Goal: Information Seeking & Learning: Learn about a topic

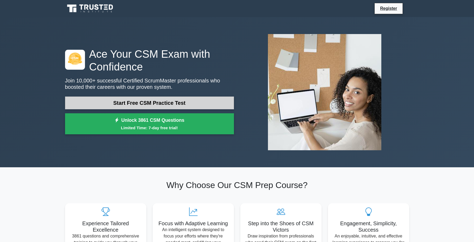
click at [152, 100] on link "Start Free CSM Practice Test" at bounding box center [149, 102] width 169 height 13
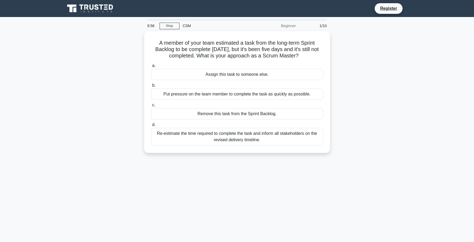
drag, startPoint x: 155, startPoint y: 40, endPoint x: 311, endPoint y: 154, distance: 192.7
click at [311, 154] on div "A member of your team estimated a task from the long-term Sprint Backlog to be …" at bounding box center [237, 95] width 351 height 128
copy div "A member of your team estimated a task from the long-term Sprint Backlog to be …"
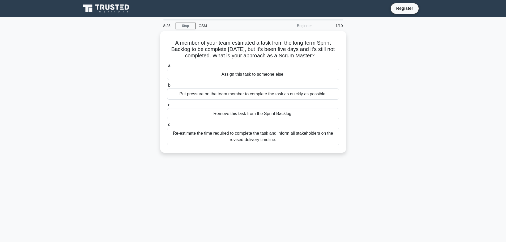
click at [182, 169] on div "8:25 Stop CSM Beginner 1/10 A member of your team estimated a task from the lon…" at bounding box center [253, 152] width 351 height 266
click at [191, 131] on div "Re-estimate the time required to complete the task and inform all stakeholders …" at bounding box center [253, 135] width 172 height 18
click at [167, 125] on input "d. Re-estimate the time required to complete the task and inform all stakeholde…" at bounding box center [167, 123] width 0 height 3
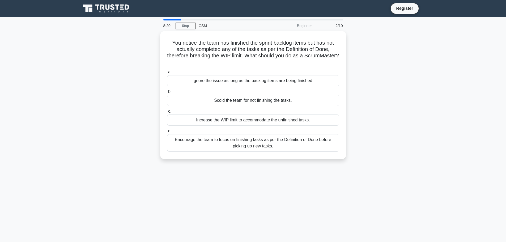
drag, startPoint x: 170, startPoint y: 41, endPoint x: 304, endPoint y: 165, distance: 182.4
click at [304, 165] on div "You notice the team has finished the sprint backlog items but has not actually …" at bounding box center [253, 98] width 351 height 134
copy div "You notice the team has finished the sprint backlog items but has not actually …"
drag, startPoint x: 204, startPoint y: 192, endPoint x: 202, endPoint y: 169, distance: 23.5
click at [204, 192] on div "8:01 Stop CSM Beginner 2/10 You notice the team has finished the sprint backlog…" at bounding box center [253, 152] width 351 height 266
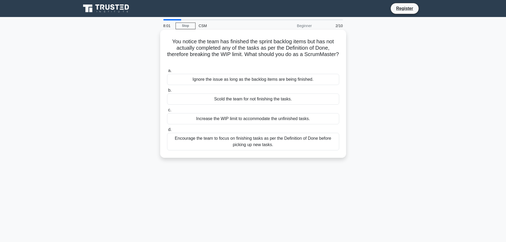
click at [195, 144] on div "Encourage the team to focus on finishing tasks as per the Definition of Done be…" at bounding box center [253, 142] width 172 height 18
click at [167, 132] on input "d. Encourage the team to focus on finishing tasks as per the Definition of Done…" at bounding box center [167, 129] width 0 height 3
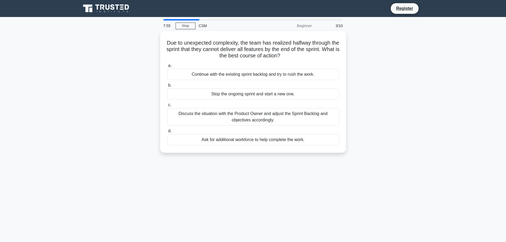
drag, startPoint x: 170, startPoint y: 41, endPoint x: 331, endPoint y: 153, distance: 196.0
click at [331, 153] on div "Due to unexpected complexity, the team has realized halfway through the sprint …" at bounding box center [253, 92] width 186 height 122
copy div "Due to unexpected complexity, the team has realized halfway through the sprint …"
click at [191, 113] on div "Discuss the situation with the Product Owner and adjust the Sprint Backlog and …" at bounding box center [253, 116] width 172 height 18
click at [167, 105] on input "c. Discuss the situation with the Product Owner and adjust the Sprint Backlog a…" at bounding box center [167, 103] width 0 height 3
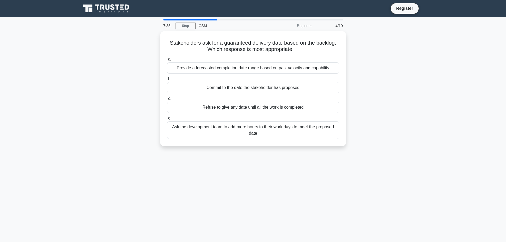
drag, startPoint x: 166, startPoint y: 41, endPoint x: 348, endPoint y: 147, distance: 210.6
click at [348, 147] on div "Stakeholders ask for a guaranteed delivery date based on the backlog. Which res…" at bounding box center [253, 92] width 351 height 122
copy div "Stakeholders ask for a guaranteed delivery date based on the backlog. Which res…"
click at [222, 189] on div "7:30 Stop CSM Beginner 4/10 Stakeholders ask for a guaranteed delivery date bas…" at bounding box center [253, 152] width 351 height 266
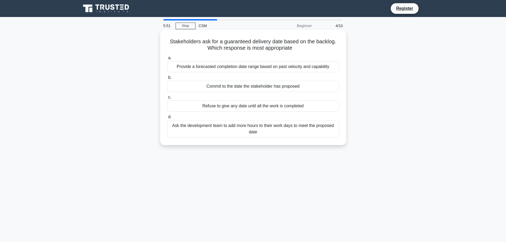
click at [196, 67] on div "Provide a forecasted completion date range based on past velocity and capability" at bounding box center [253, 66] width 172 height 11
click at [167, 60] on input "a. Provide a forecasted completion date range based on past velocity and capabi…" at bounding box center [167, 57] width 0 height 3
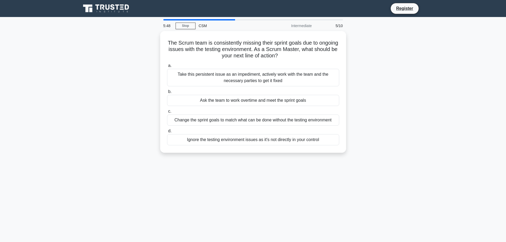
drag, startPoint x: 171, startPoint y: 40, endPoint x: 350, endPoint y: 167, distance: 219.5
click at [350, 167] on div "5:48 Stop CSM Intermediate 5/10 The Scrum team is consistently missing their sp…" at bounding box center [253, 152] width 351 height 266
copy div "The Scrum team is consistently missing their sprint goals due to ongoing issues…"
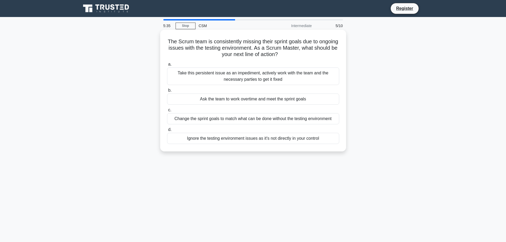
click at [197, 74] on div "Take this persistent issue as an impediment, actively work with the team and th…" at bounding box center [253, 76] width 172 height 18
click at [167, 66] on input "a. Take this persistent issue as an impediment, actively work with the team and…" at bounding box center [167, 64] width 0 height 3
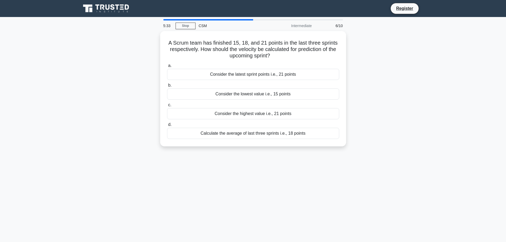
drag, startPoint x: 164, startPoint y: 37, endPoint x: 348, endPoint y: 148, distance: 214.7
click at [348, 148] on div "A Scrum team has finished 15, 18, and 21 points in the last three sprints respe…" at bounding box center [253, 92] width 351 height 122
copy div "A Scrum team has finished 15, 18, and 21 points in the last three sprints respe…"
click at [233, 133] on div "Calculate the average of last three sprints i.e., 18 points" at bounding box center [253, 131] width 172 height 11
click at [167, 125] on input "d. Calculate the average of last three sprints i.e., 18 points" at bounding box center [167, 123] width 0 height 3
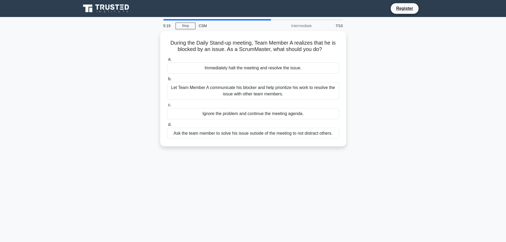
drag, startPoint x: 167, startPoint y: 38, endPoint x: 366, endPoint y: 152, distance: 228.9
click at [366, 152] on div "During the Daily Stand-up meeting, Team Member A realizes that he is blocked by…" at bounding box center [253, 92] width 351 height 122
copy div "During the Daily Stand-up meeting, Team Member A realizes that he is blocked by…"
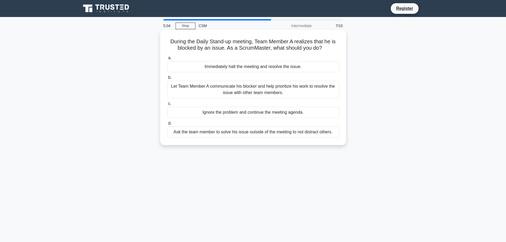
click at [193, 88] on div "Let Team Member A communicate his blocker and help prioritize his work to resol…" at bounding box center [253, 90] width 172 height 18
click at [167, 79] on input "b. Let Team Member A communicate his blocker and help prioritize his work to re…" at bounding box center [167, 77] width 0 height 3
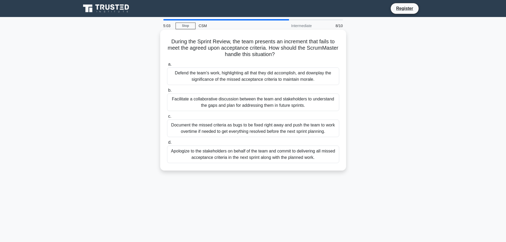
drag, startPoint x: 166, startPoint y: 40, endPoint x: 340, endPoint y: 168, distance: 216.7
click at [340, 168] on div "During the Sprint Review, the team presents an increment that fails to meet the…" at bounding box center [253, 100] width 182 height 137
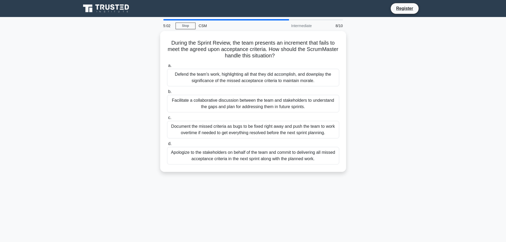
copy div "During the Sprint Review, the team presents an increment that fails to meet the…"
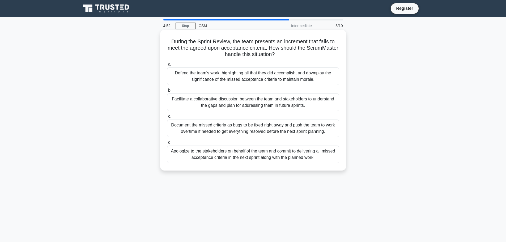
click at [202, 104] on div "Facilitate a collaborative discussion between the team and stakeholders to unde…" at bounding box center [253, 103] width 172 height 18
click at [167, 92] on input "b. Facilitate a collaborative discussion between the team and stakeholders to u…" at bounding box center [167, 90] width 0 height 3
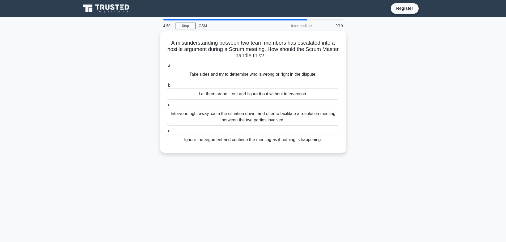
drag, startPoint x: 172, startPoint y: 43, endPoint x: 348, endPoint y: 155, distance: 208.7
click at [348, 155] on div "A misunderstanding between two team members has escalated into a hostile argume…" at bounding box center [253, 95] width 351 height 128
copy div "A misunderstanding between two team members has escalated into a hostile argume…"
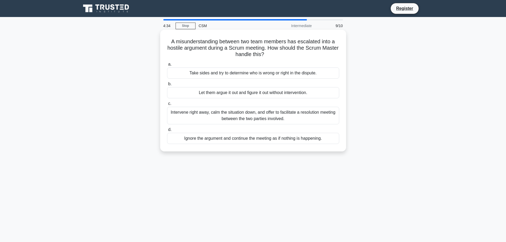
click at [202, 112] on div "Intervene right away, calm the situation down, and offer to facilitate a resolu…" at bounding box center [253, 116] width 172 height 18
click at [167, 105] on input "c. Intervene right away, calm the situation down, and offer to facilitate a res…" at bounding box center [167, 103] width 0 height 3
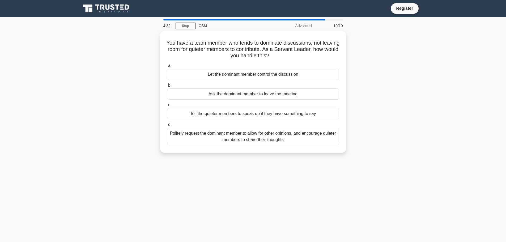
drag, startPoint x: 192, startPoint y: 54, endPoint x: 340, endPoint y: 174, distance: 190.6
click at [340, 174] on div "4:32 Stop CSM Advanced 10/10 You have a team member who tends to dominate discu…" at bounding box center [253, 152] width 351 height 266
copy div "You have a team member who tends to dominate discussions, not leaving room for …"
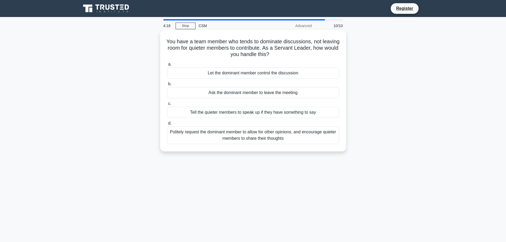
click at [207, 136] on div "Politely request the dominant member to allow for other opinions, and encourage…" at bounding box center [253, 135] width 172 height 18
click at [167, 125] on input "d. Politely request the dominant member to allow for other opinions, and encour…" at bounding box center [167, 123] width 0 height 3
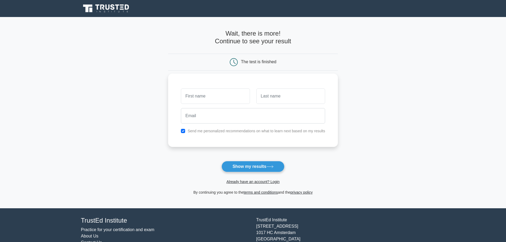
click at [198, 99] on input "text" at bounding box center [215, 95] width 69 height 15
type input "[PERSON_NAME]"
type input "T"
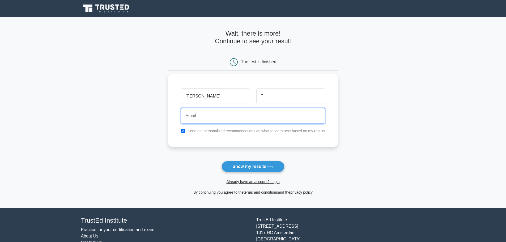
click at [200, 112] on input "email" at bounding box center [253, 115] width 144 height 15
type input "avterezian@gmail.com"
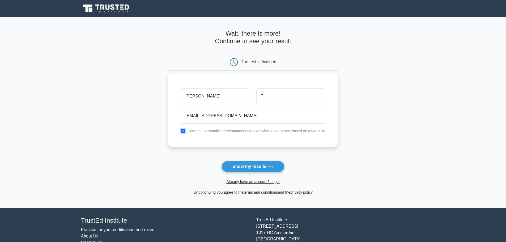
click at [182, 130] on input "checkbox" at bounding box center [183, 131] width 4 height 4
checkbox input "false"
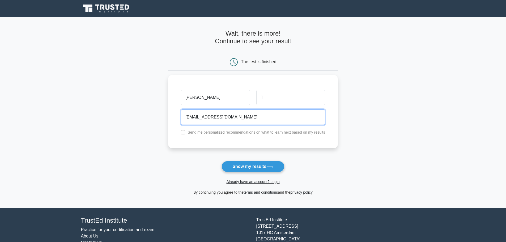
drag, startPoint x: 239, startPoint y: 116, endPoint x: 159, endPoint y: 105, distance: 81.4
click at [159, 105] on main "Wait, there is more! Continue to see your result The test is finished Alan T" at bounding box center [253, 112] width 506 height 191
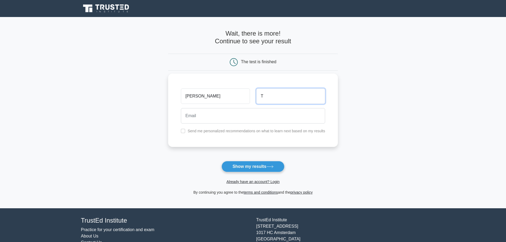
drag, startPoint x: 287, startPoint y: 98, endPoint x: 174, endPoint y: 86, distance: 113.8
click at [174, 86] on div "Alan T Send me personalized recommendations on what to learn next based on my r…" at bounding box center [253, 110] width 170 height 73
drag, startPoint x: 203, startPoint y: 98, endPoint x: 141, endPoint y: 88, distance: 62.1
click at [141, 87] on main "Wait, there is more! Continue to see your result The test is finished Alan" at bounding box center [253, 112] width 506 height 191
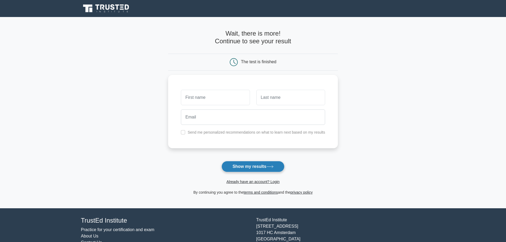
click at [257, 171] on button "Show my results" at bounding box center [253, 166] width 63 height 11
click at [207, 98] on input "text" at bounding box center [215, 95] width 69 height 15
type input "alan"
drag, startPoint x: 246, startPoint y: 159, endPoint x: 246, endPoint y: 162, distance: 3.2
click at [246, 159] on form "Wait, there is more! Continue to see your result The test is finished alan" at bounding box center [253, 113] width 170 height 166
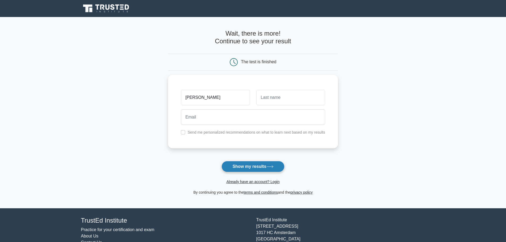
click at [248, 165] on button "Show my results" at bounding box center [253, 166] width 63 height 11
type input "t"
click at [270, 166] on icon at bounding box center [270, 166] width 7 height 3
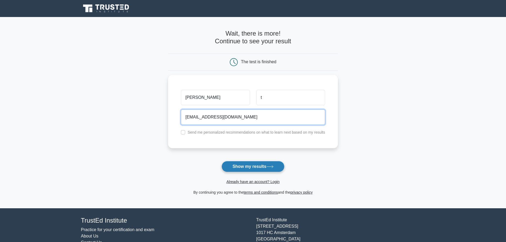
type input "avterezian@gmail.com"
click at [240, 166] on button "Show my results" at bounding box center [253, 166] width 63 height 11
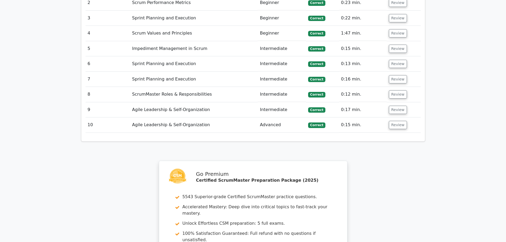
scroll to position [664, 0]
